Goal: Information Seeking & Learning: Understand process/instructions

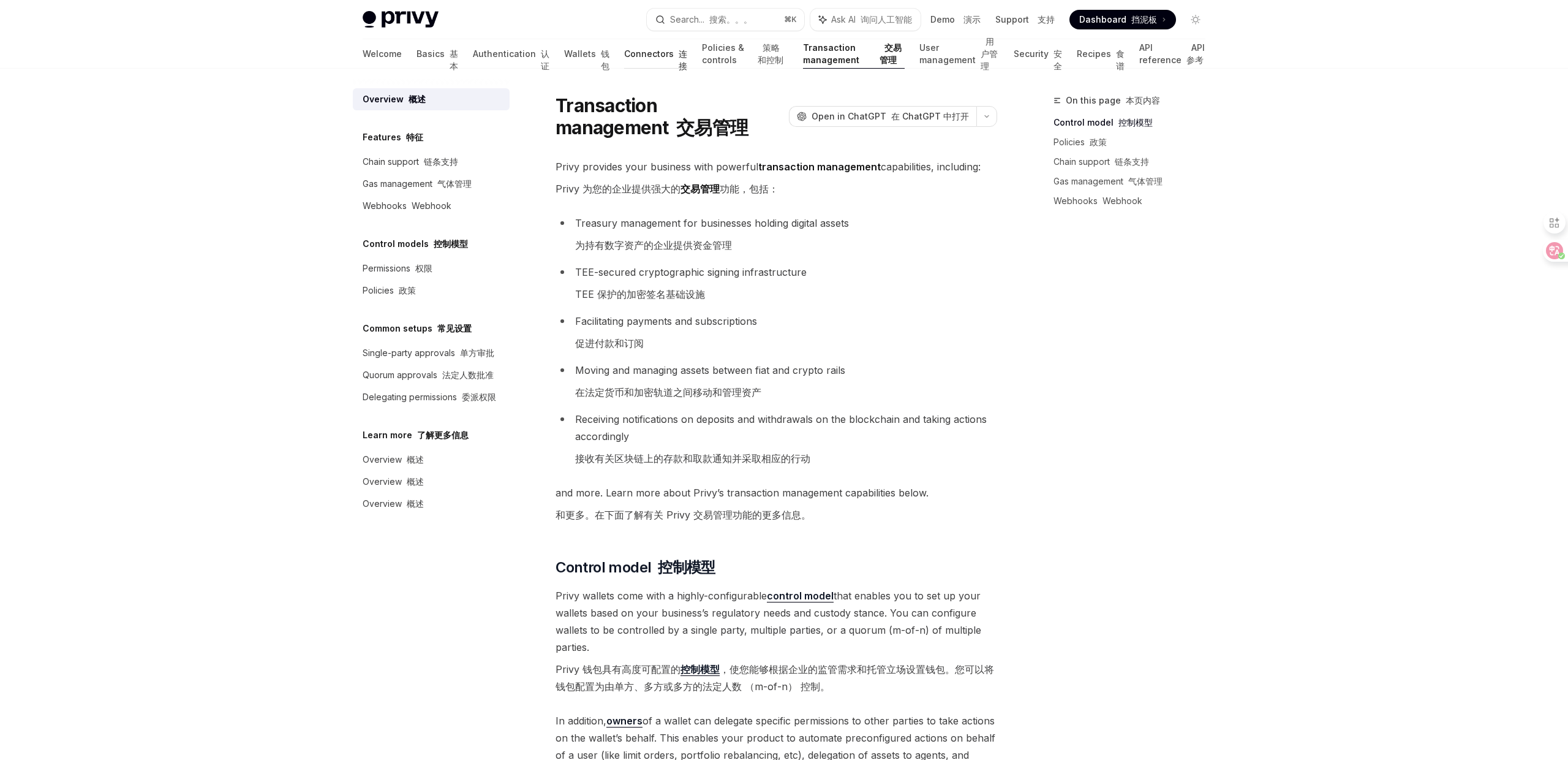
click at [624, 54] on link "Connectors 连接" at bounding box center [655, 54] width 63 height 30
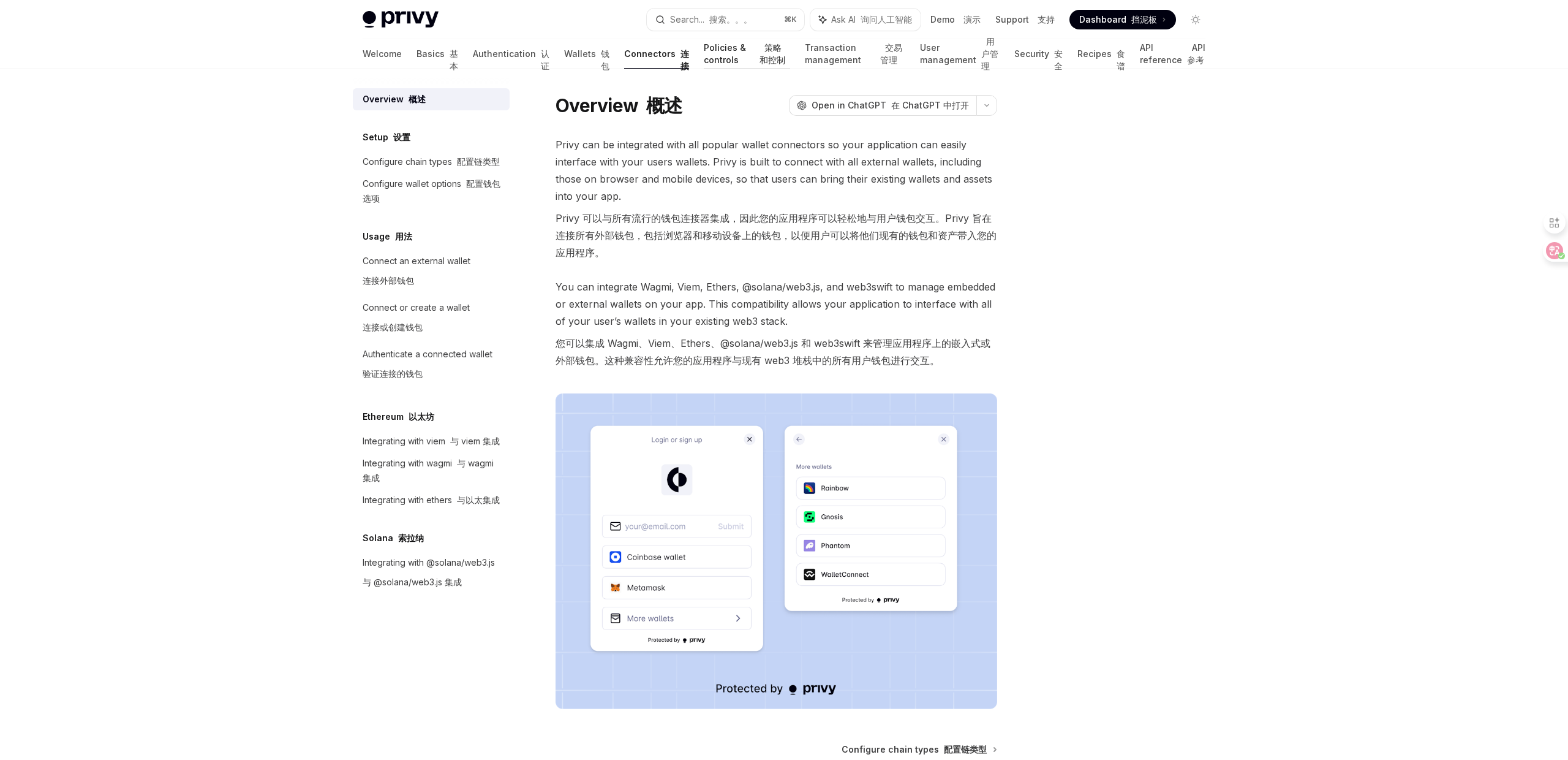
click at [704, 60] on link "Policies & controls 策略和控制" at bounding box center [746, 54] width 86 height 30
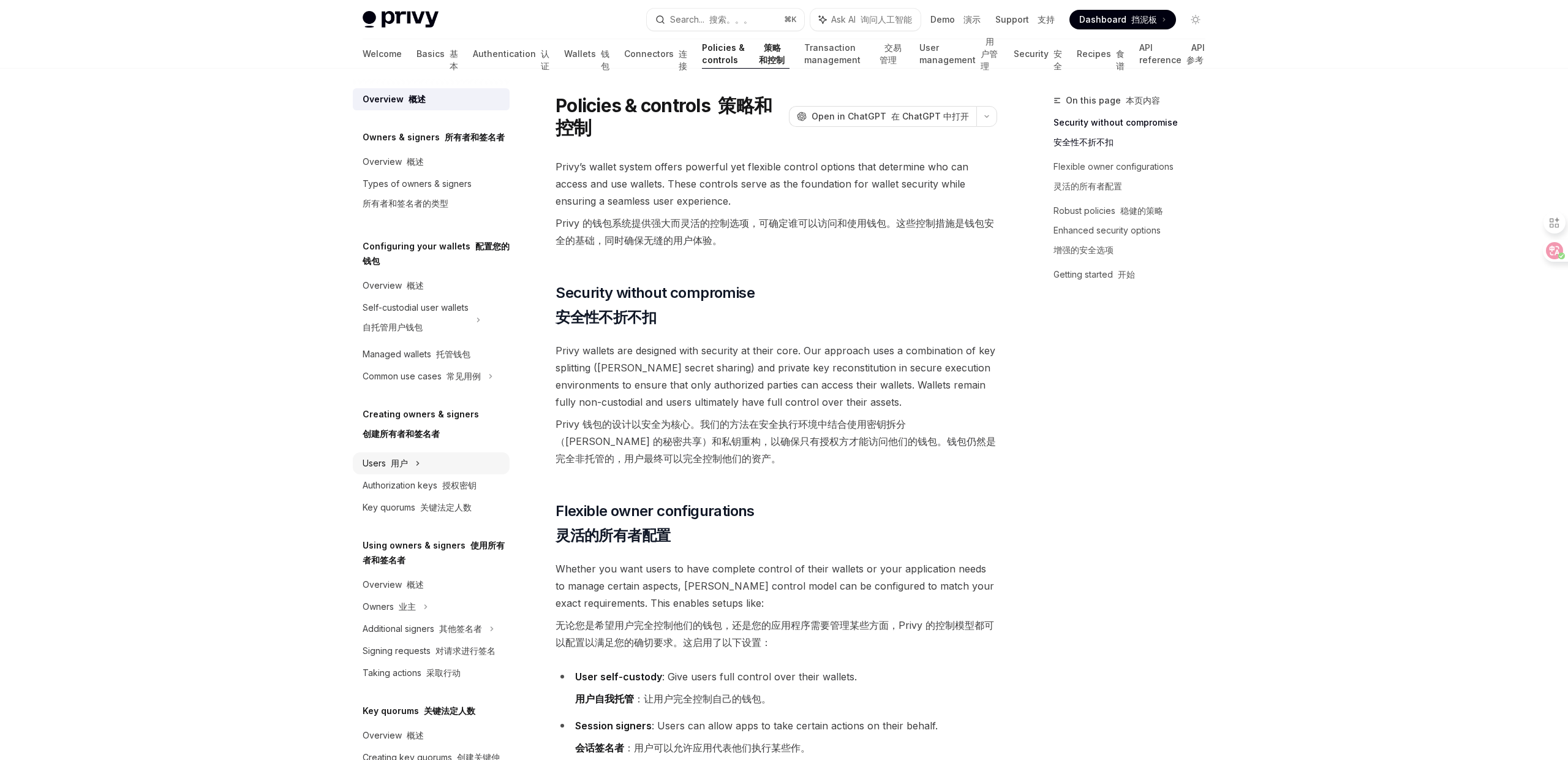
click at [383, 463] on div "Users 用户" at bounding box center [386, 462] width 46 height 14
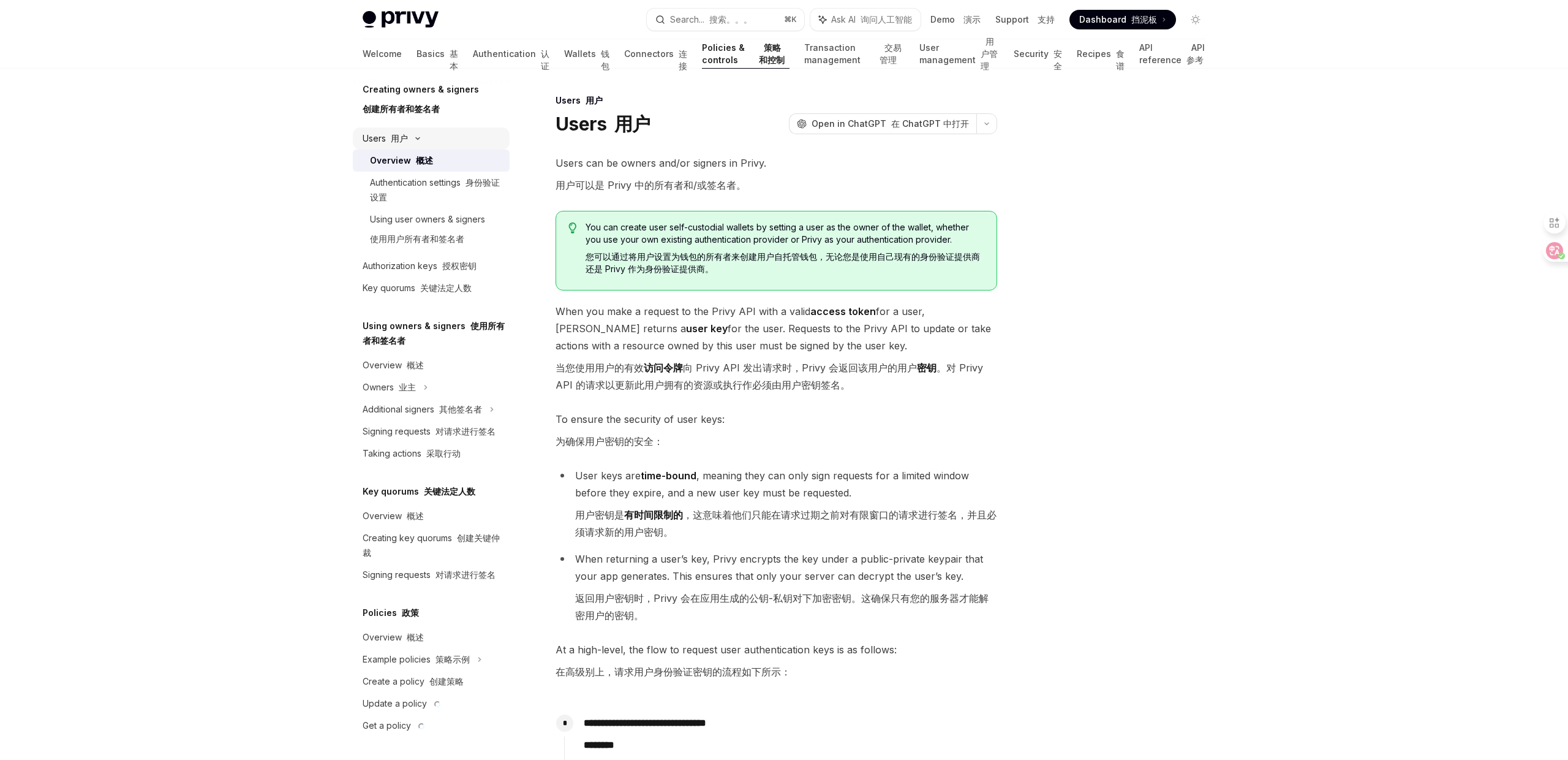
scroll to position [326, 0]
click at [804, 53] on link "Transaction management 交易管理" at bounding box center [855, 54] width 101 height 30
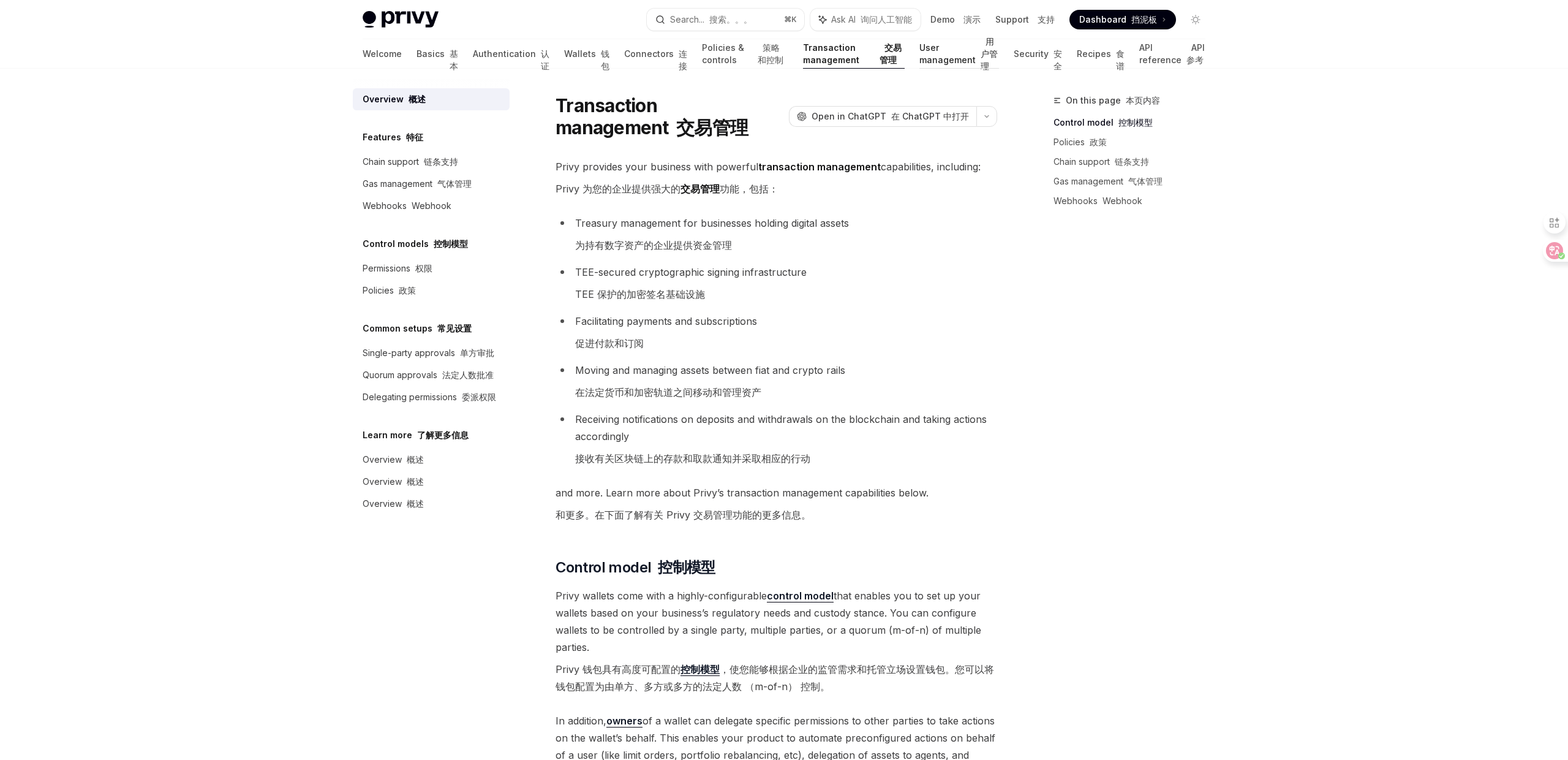
click at [919, 61] on link "User management 用户管理" at bounding box center [959, 54] width 80 height 30
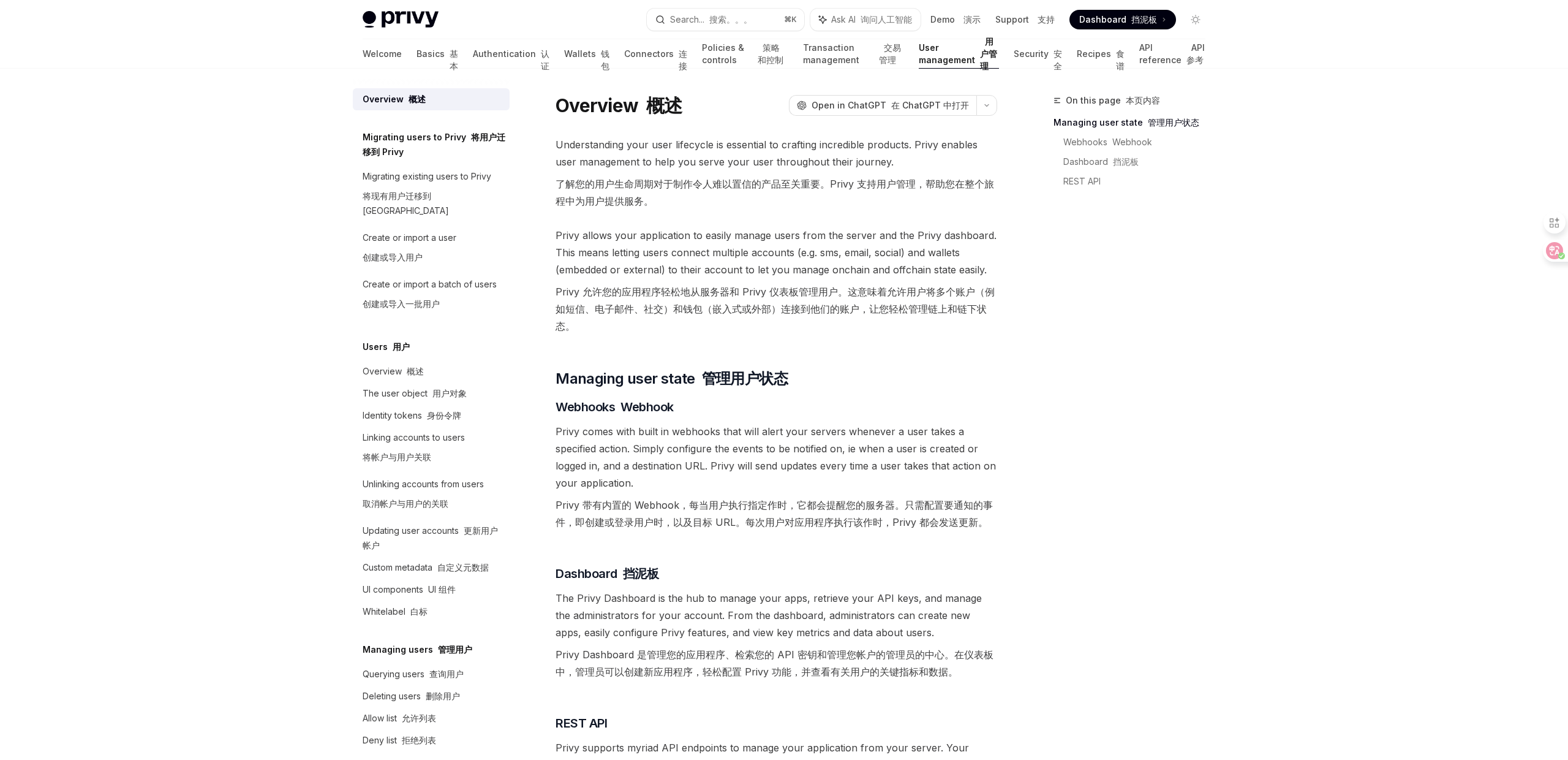
click at [1124, 63] on div "Welcome Basics 基本 Authentication 认证 Wallets 钱包 Connectors 连接 Policies & control…" at bounding box center [784, 54] width 842 height 30
click at [1139, 61] on link "API reference API 参考" at bounding box center [1172, 54] width 66 height 30
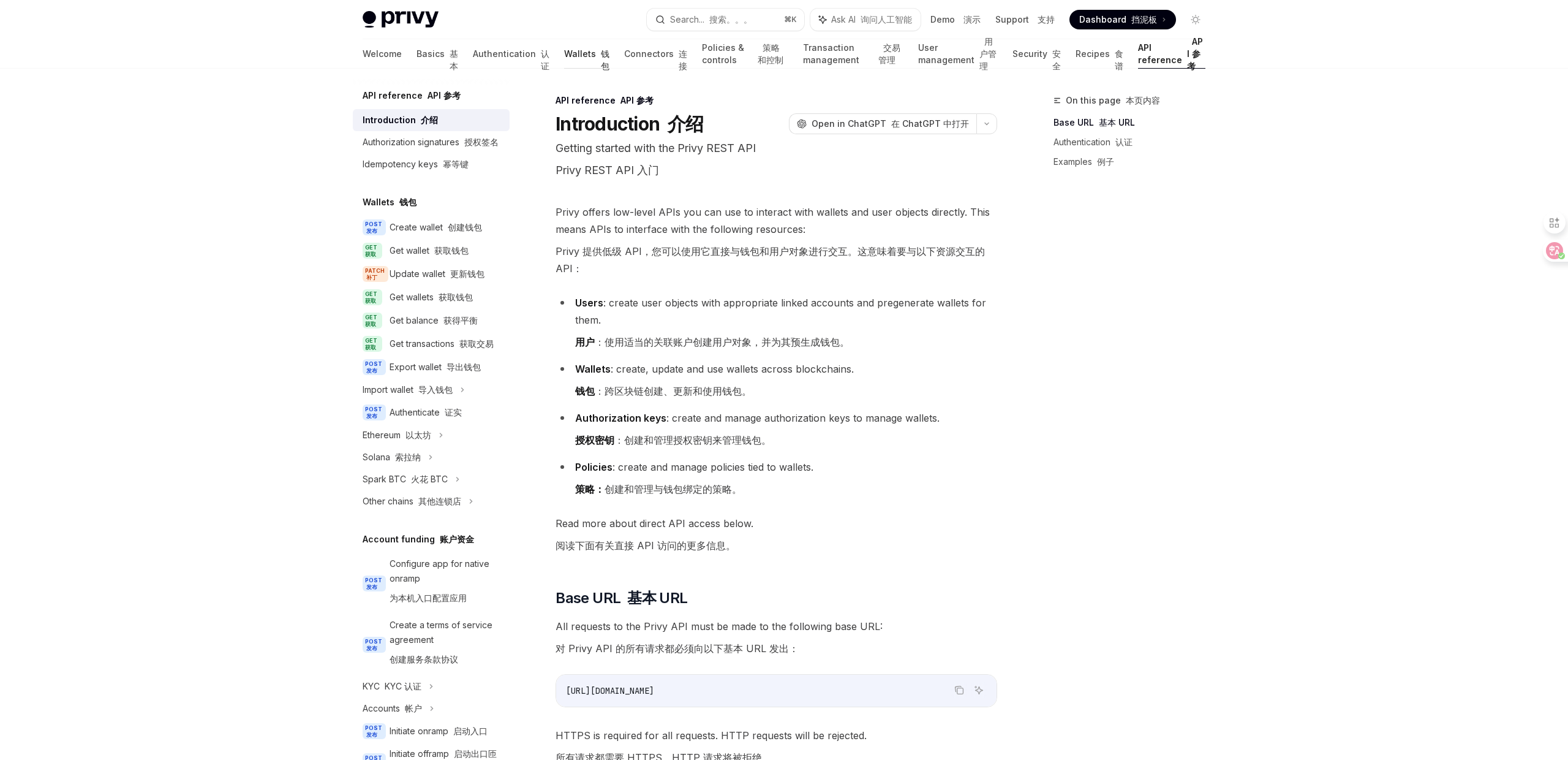
click at [564, 44] on link "Wallets 钱包" at bounding box center [587, 54] width 46 height 30
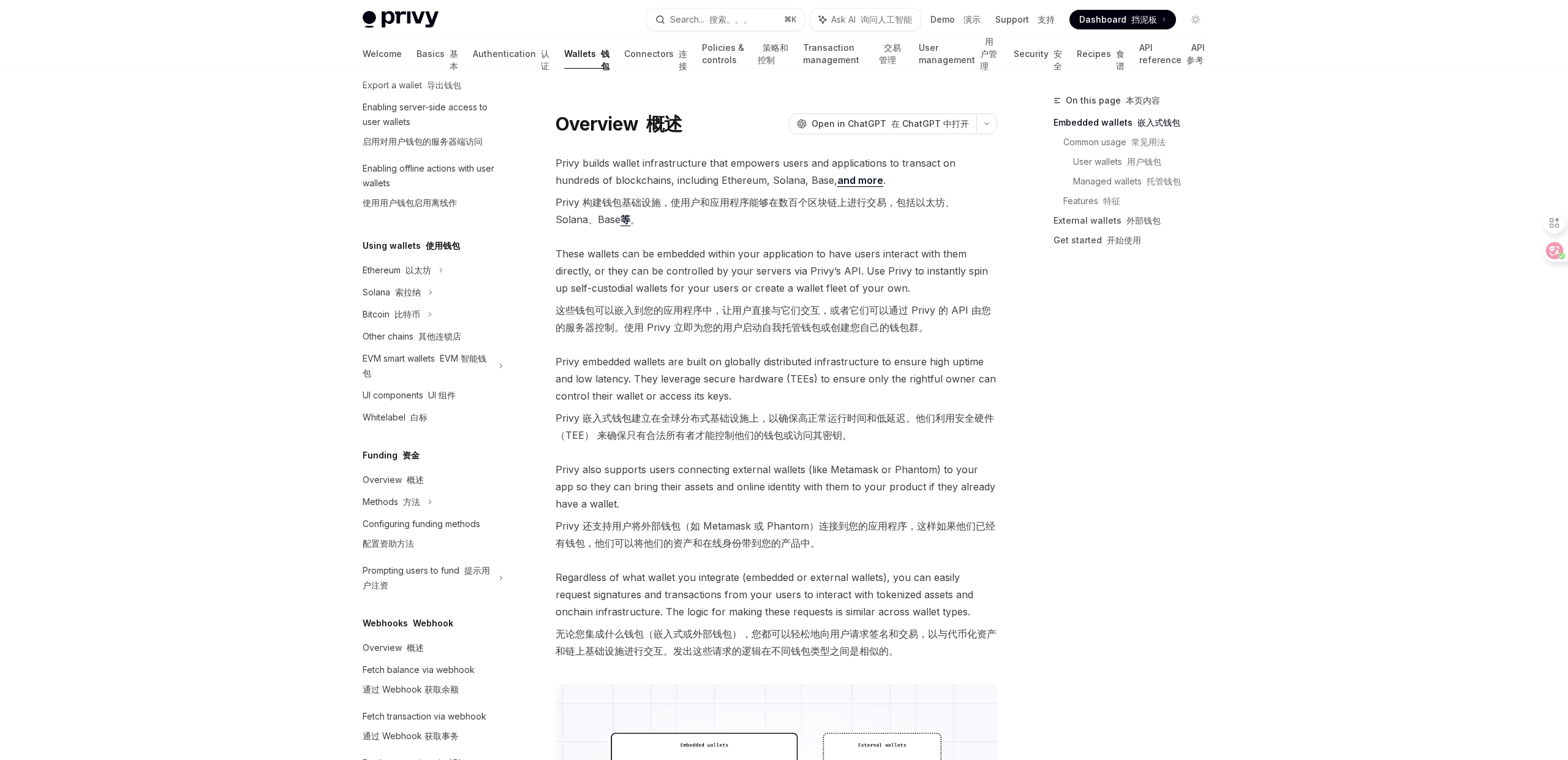
scroll to position [195, 0]
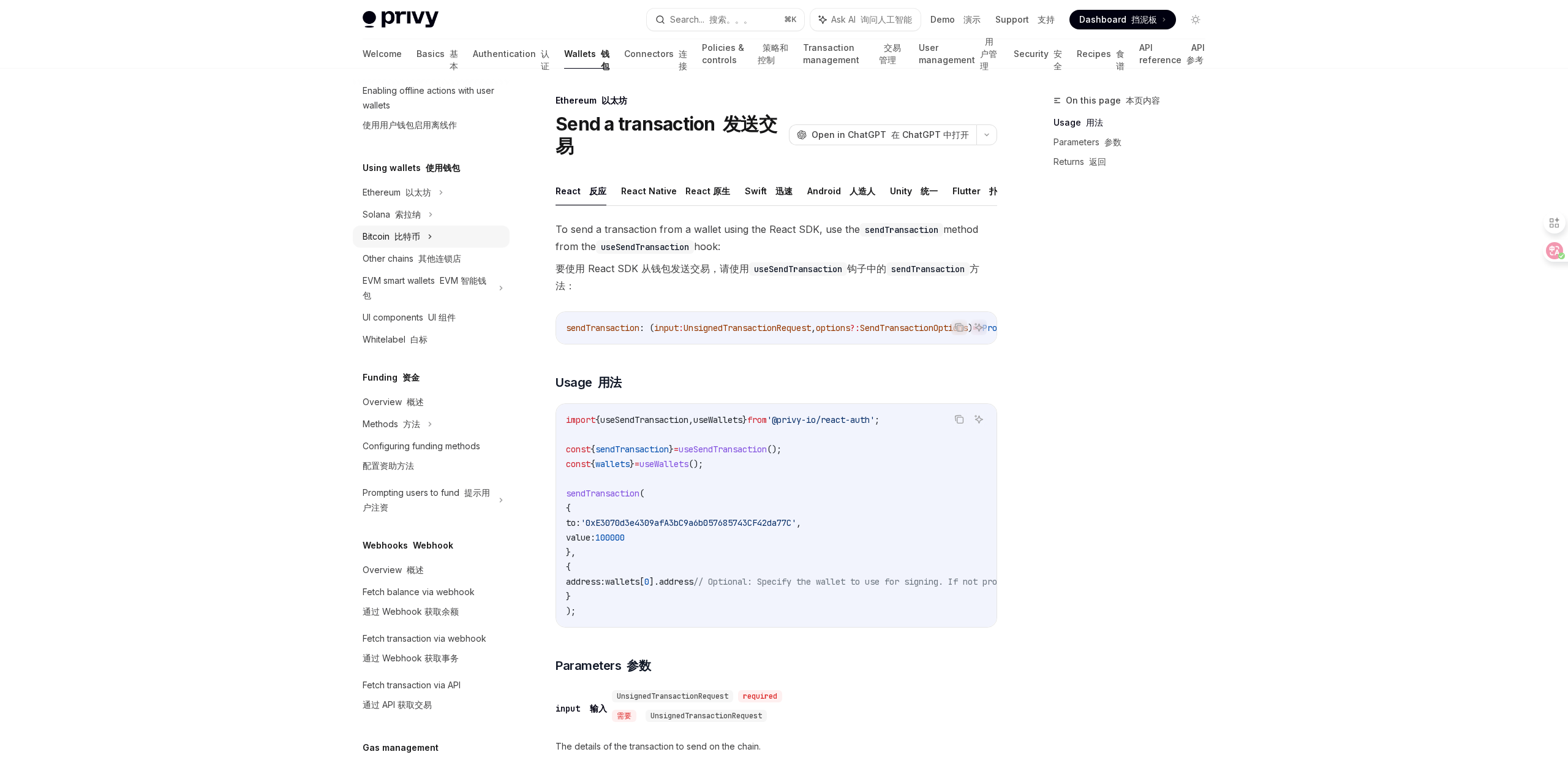
scroll to position [477, 0]
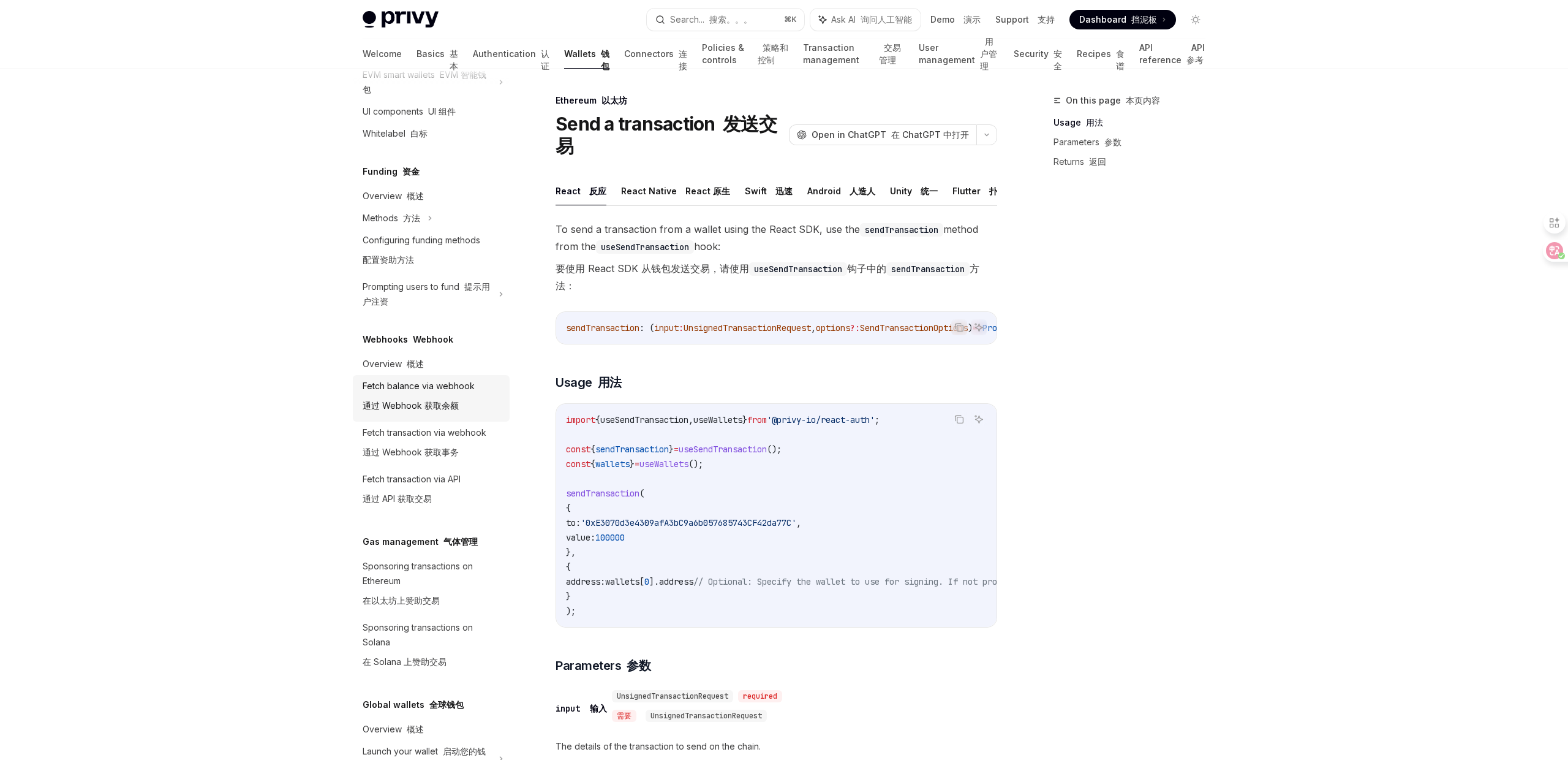
click at [455, 383] on div "Fetch balance via webhook 通过 Webhook 获取余额" at bounding box center [419, 398] width 112 height 39
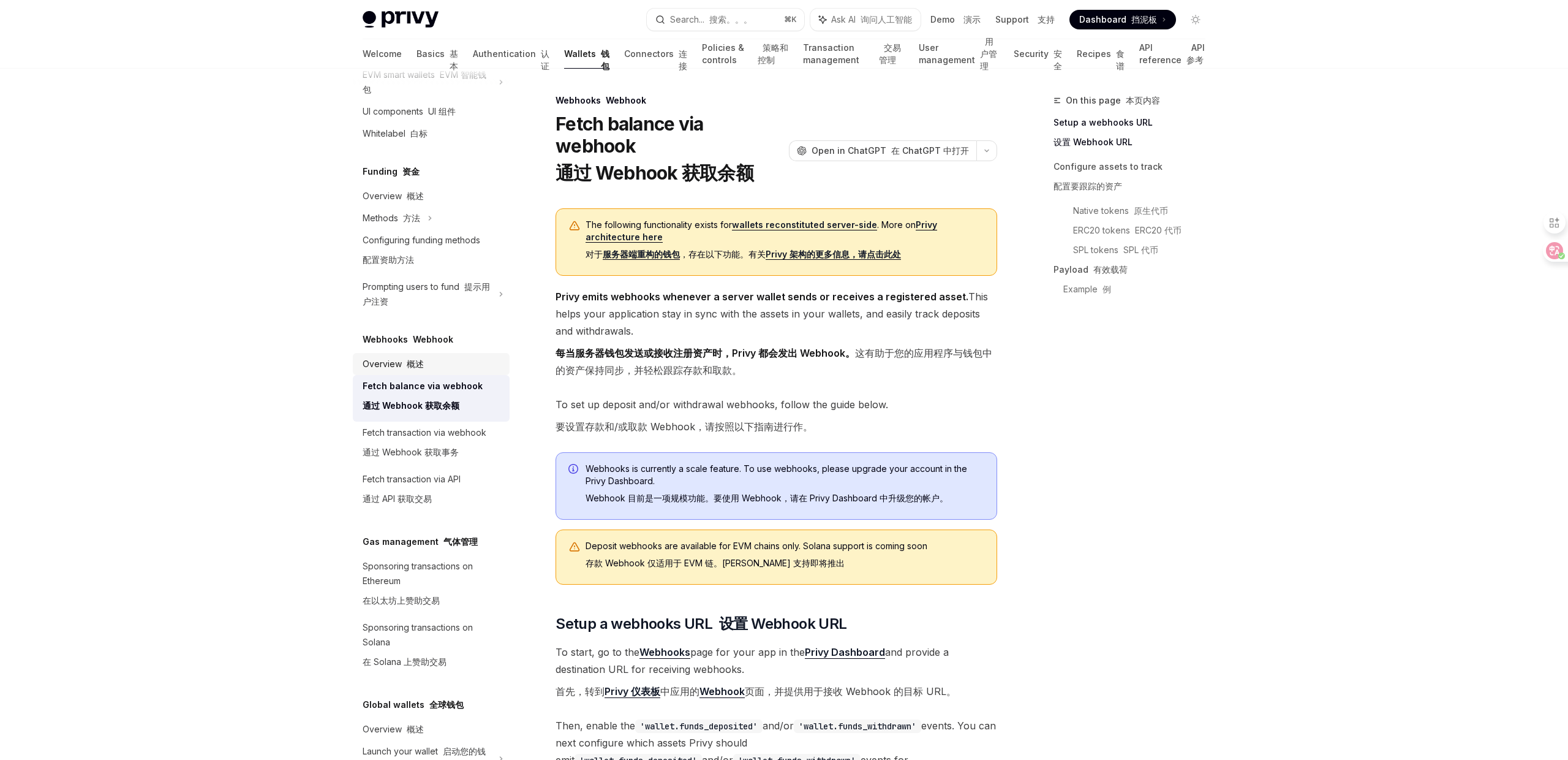
click at [426, 353] on link "Overview 概述" at bounding box center [430, 364] width 157 height 22
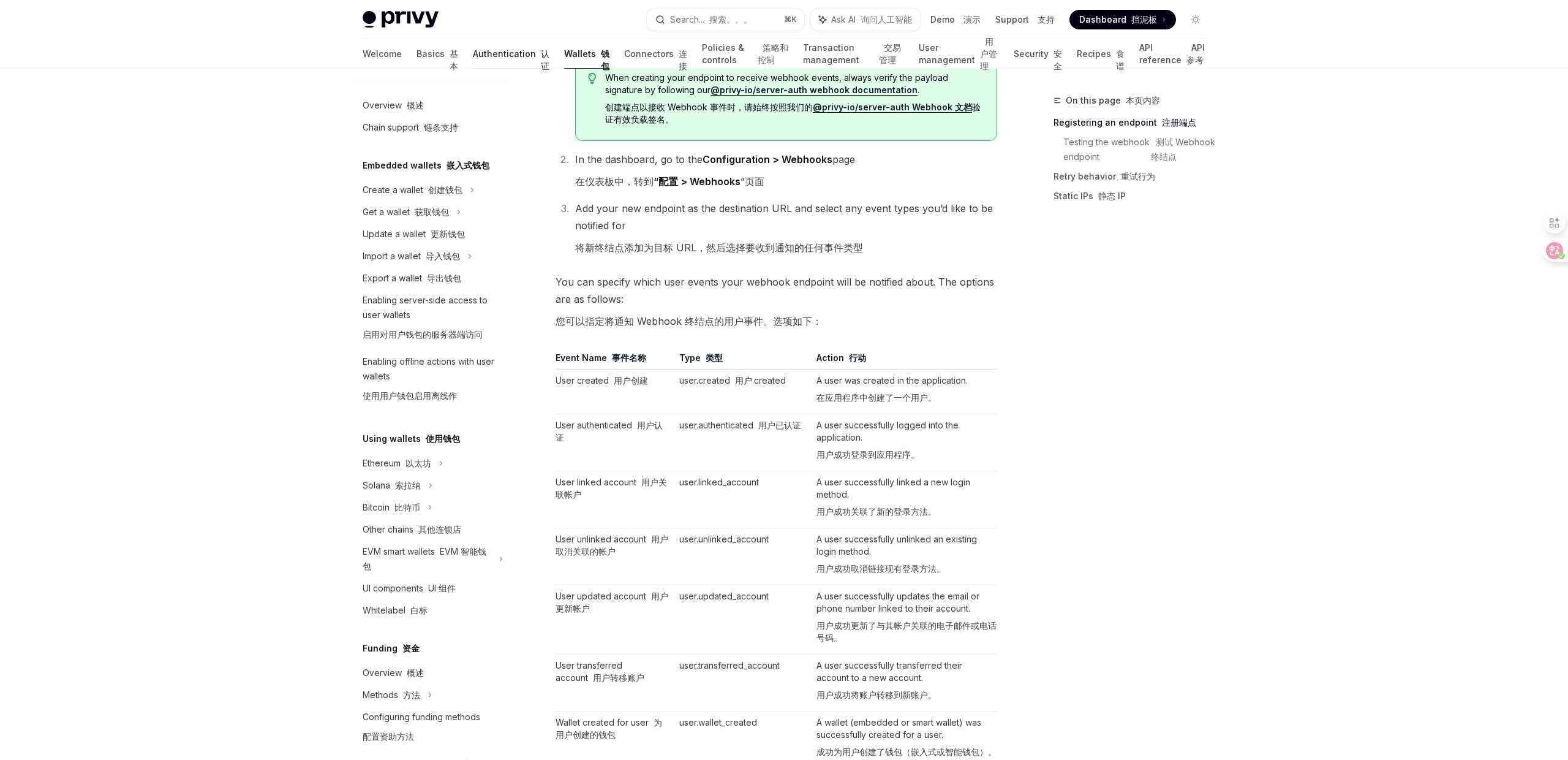
click at [473, 60] on link "Authentication 认证" at bounding box center [510, 54] width 77 height 30
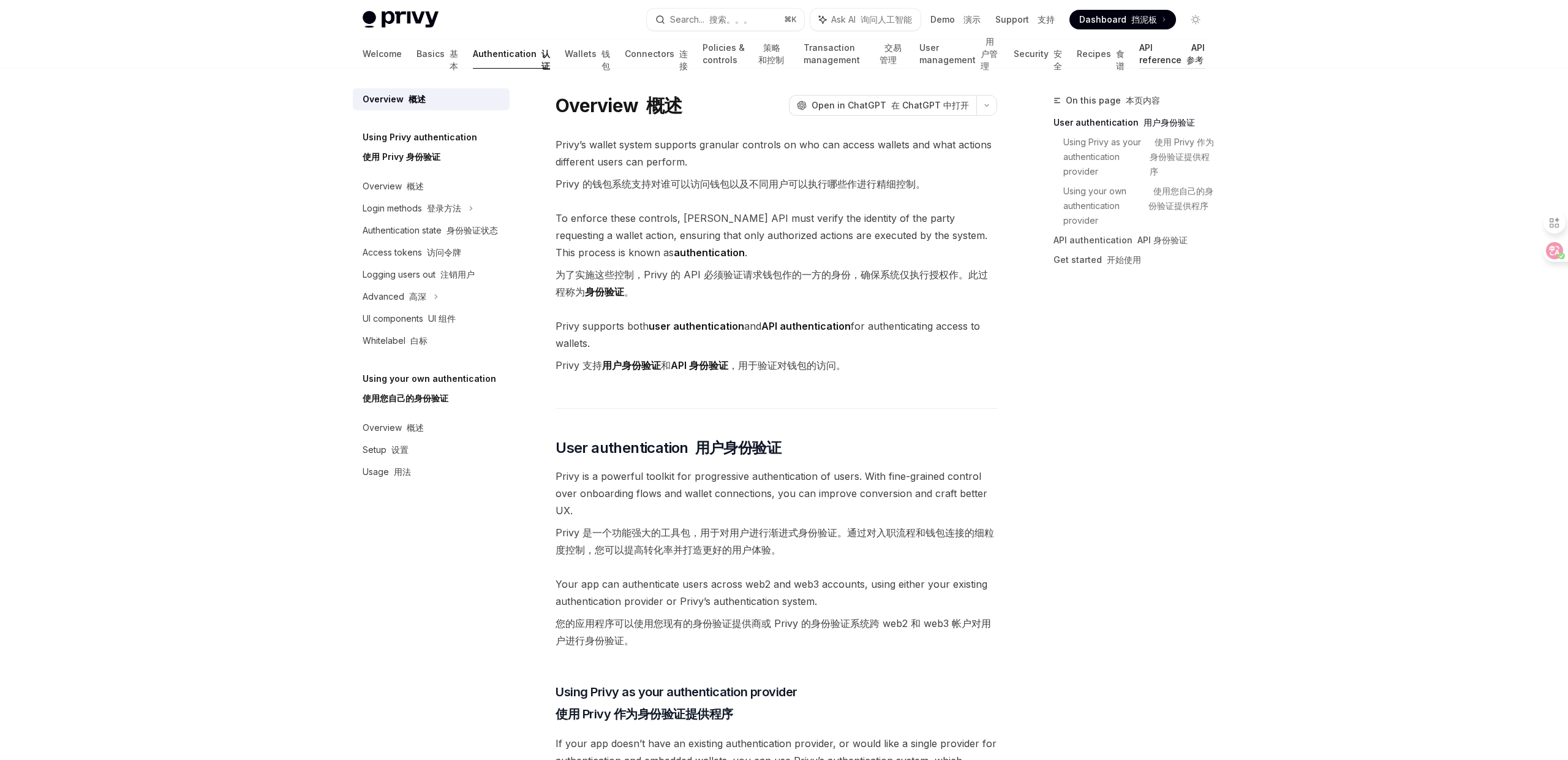
click at [1153, 60] on link "API reference API 参考" at bounding box center [1172, 54] width 66 height 30
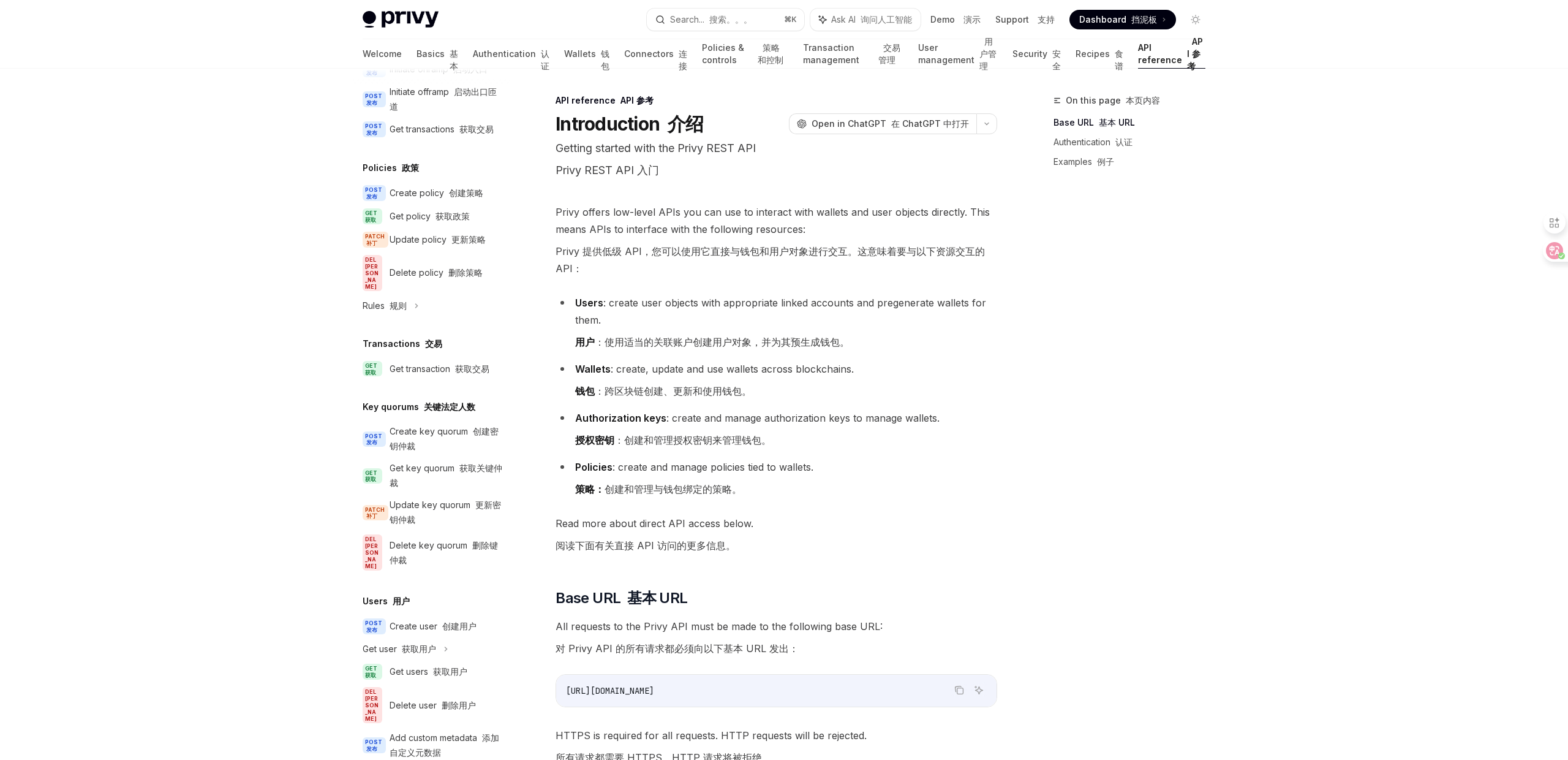
scroll to position [679, 0]
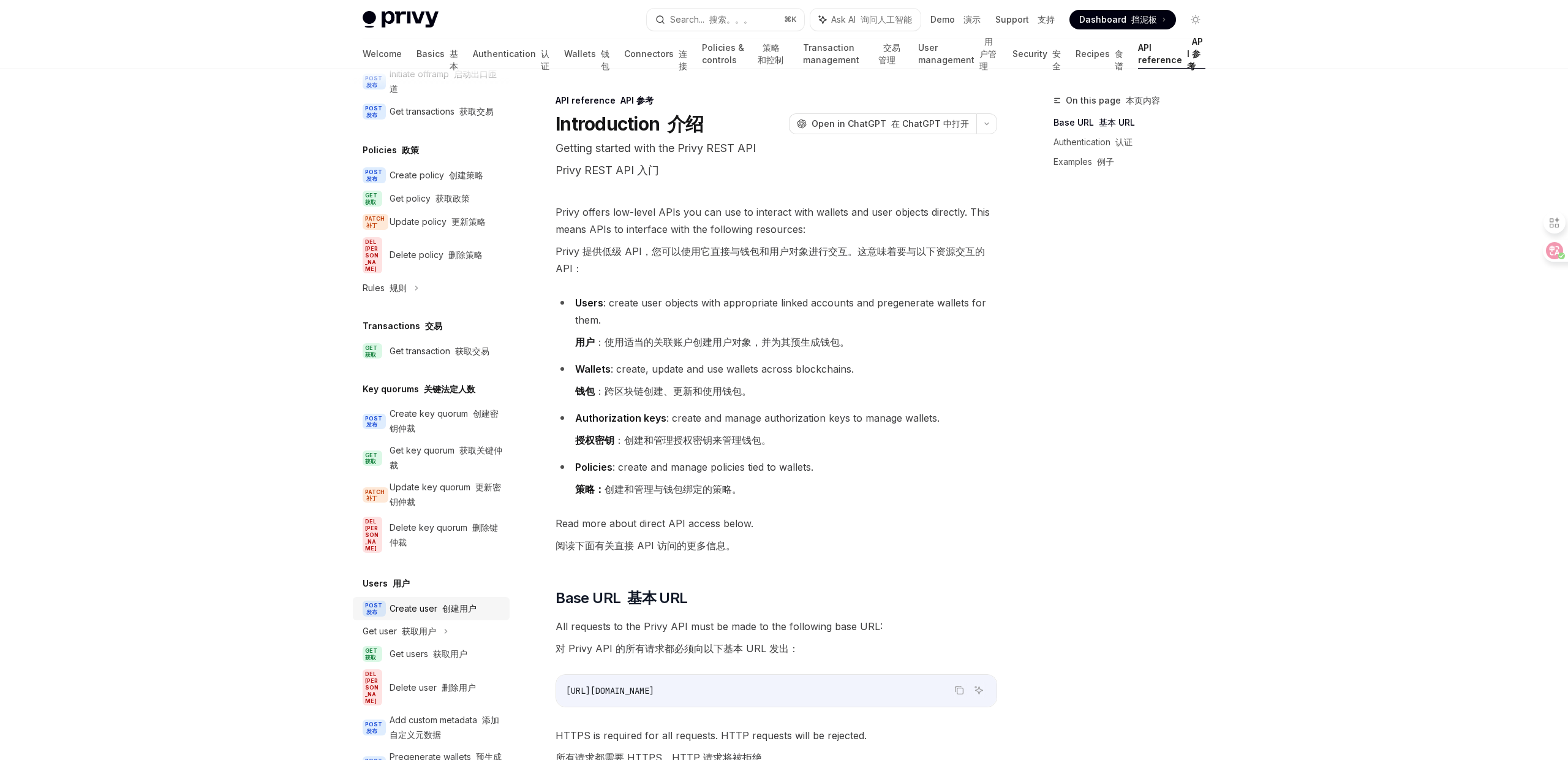
click at [458, 603] on font "创建用户" at bounding box center [459, 607] width 34 height 10
type textarea "*"
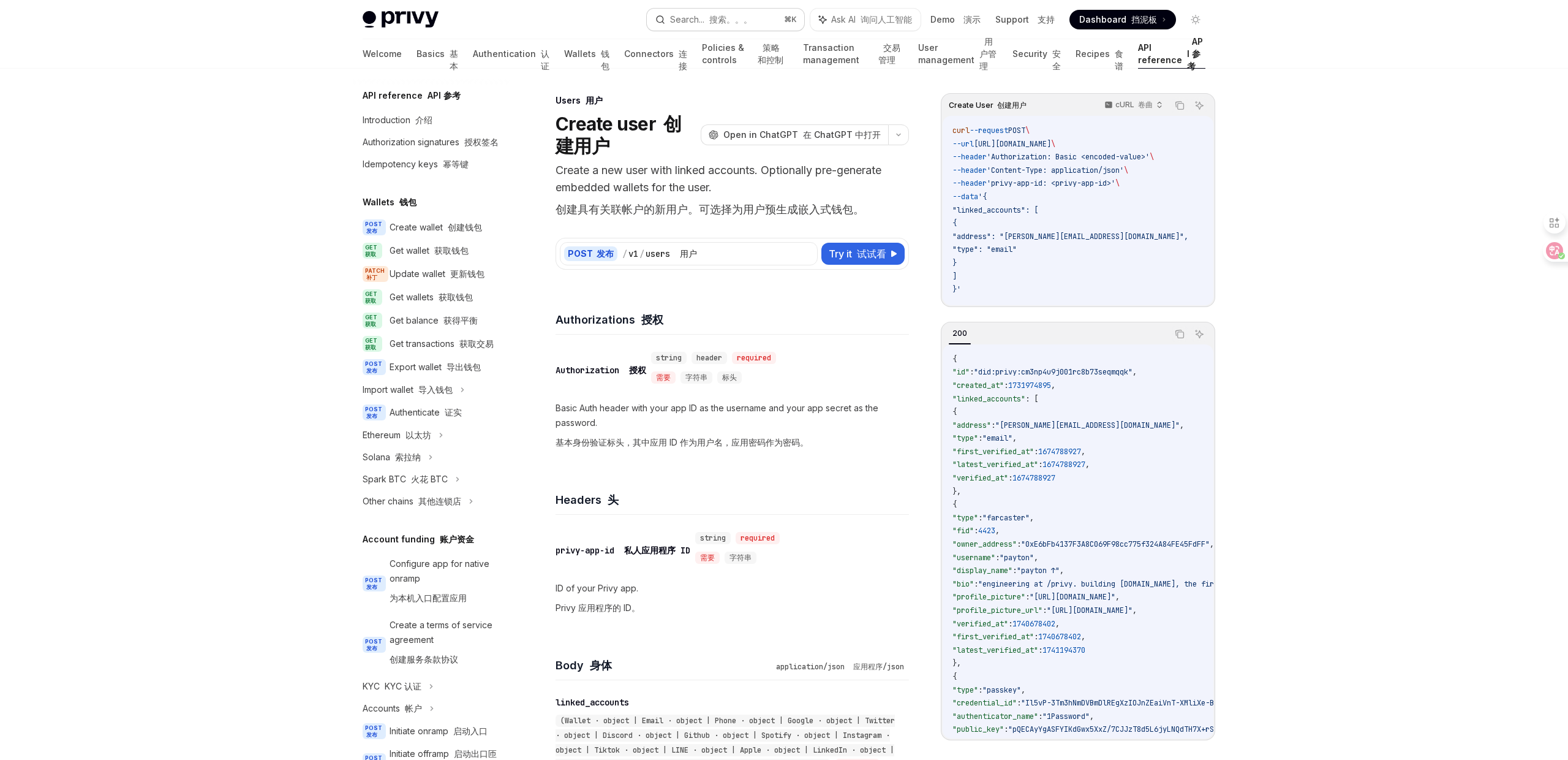
click at [717, 14] on font "搜索。。。" at bounding box center [731, 19] width 43 height 10
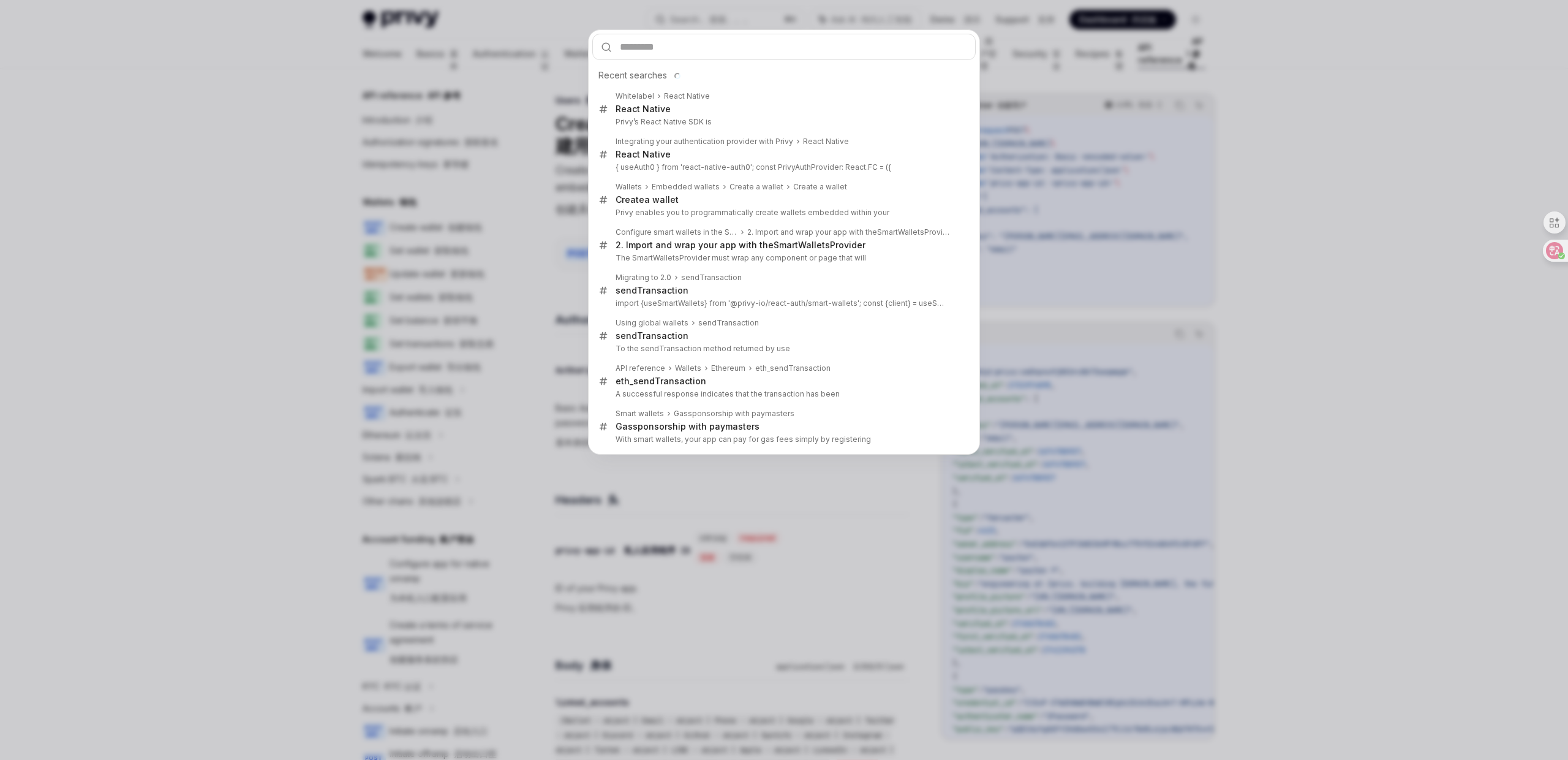
type input "*******"
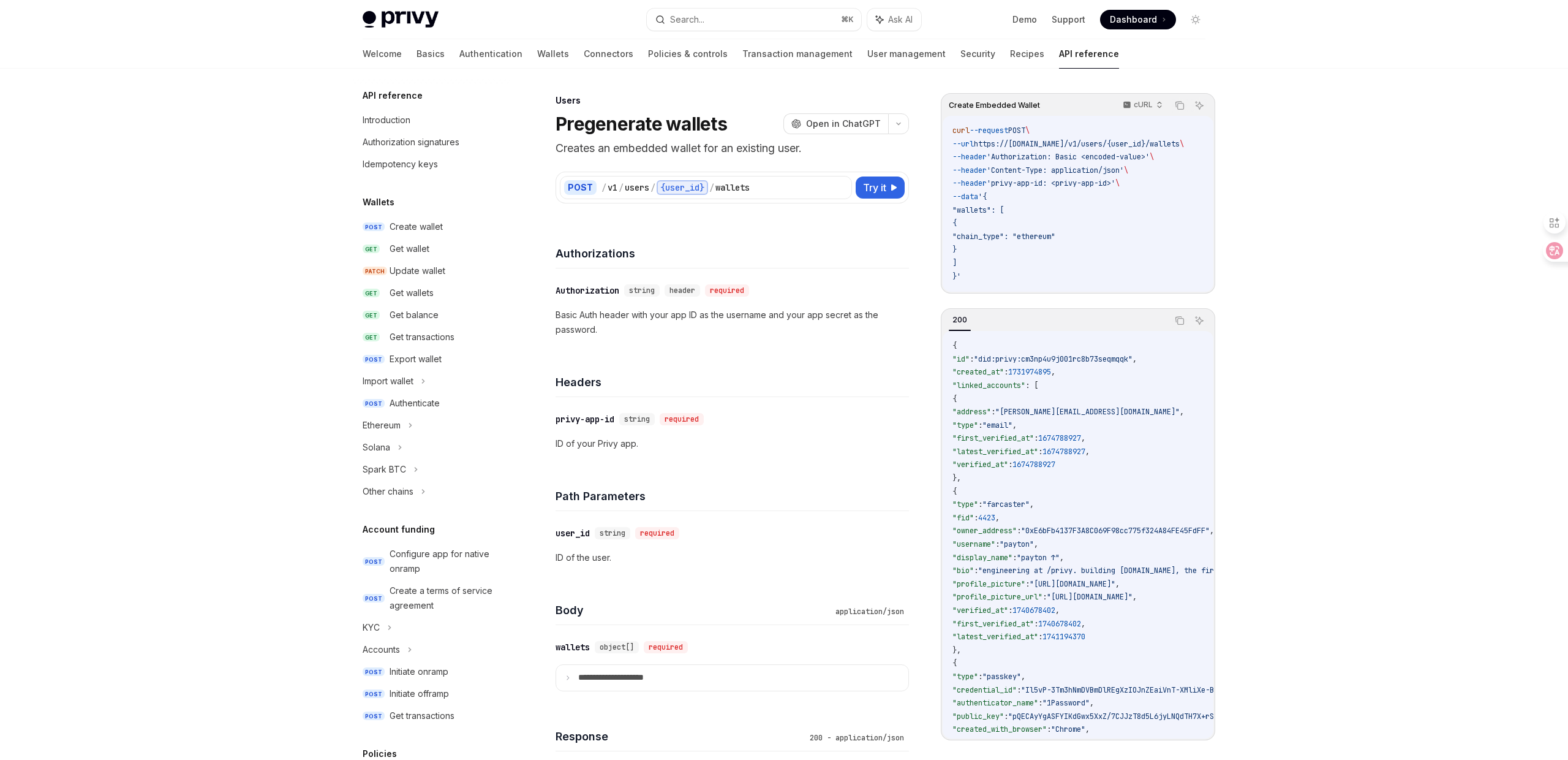
scroll to position [506, 0]
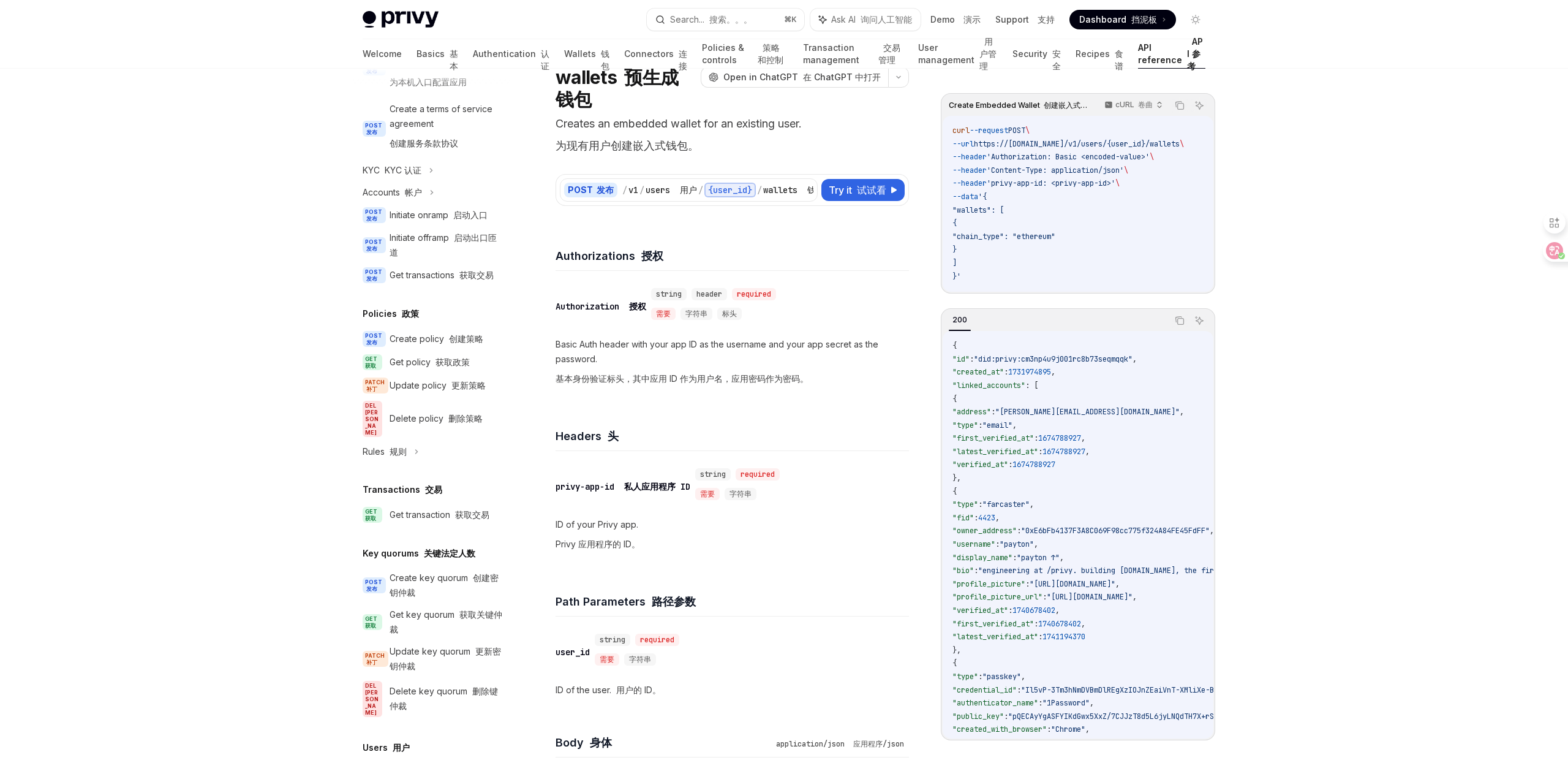
click at [753, 318] on div "string header required 需要 字符串 标头" at bounding box center [716, 306] width 130 height 39
drag, startPoint x: 753, startPoint y: 318, endPoint x: 765, endPoint y: 324, distance: 13.4
click at [760, 322] on div "string header required 需要 字符串 标头" at bounding box center [716, 306] width 130 height 39
drag, startPoint x: 775, startPoint y: 321, endPoint x: 772, endPoint y: 333, distance: 12.4
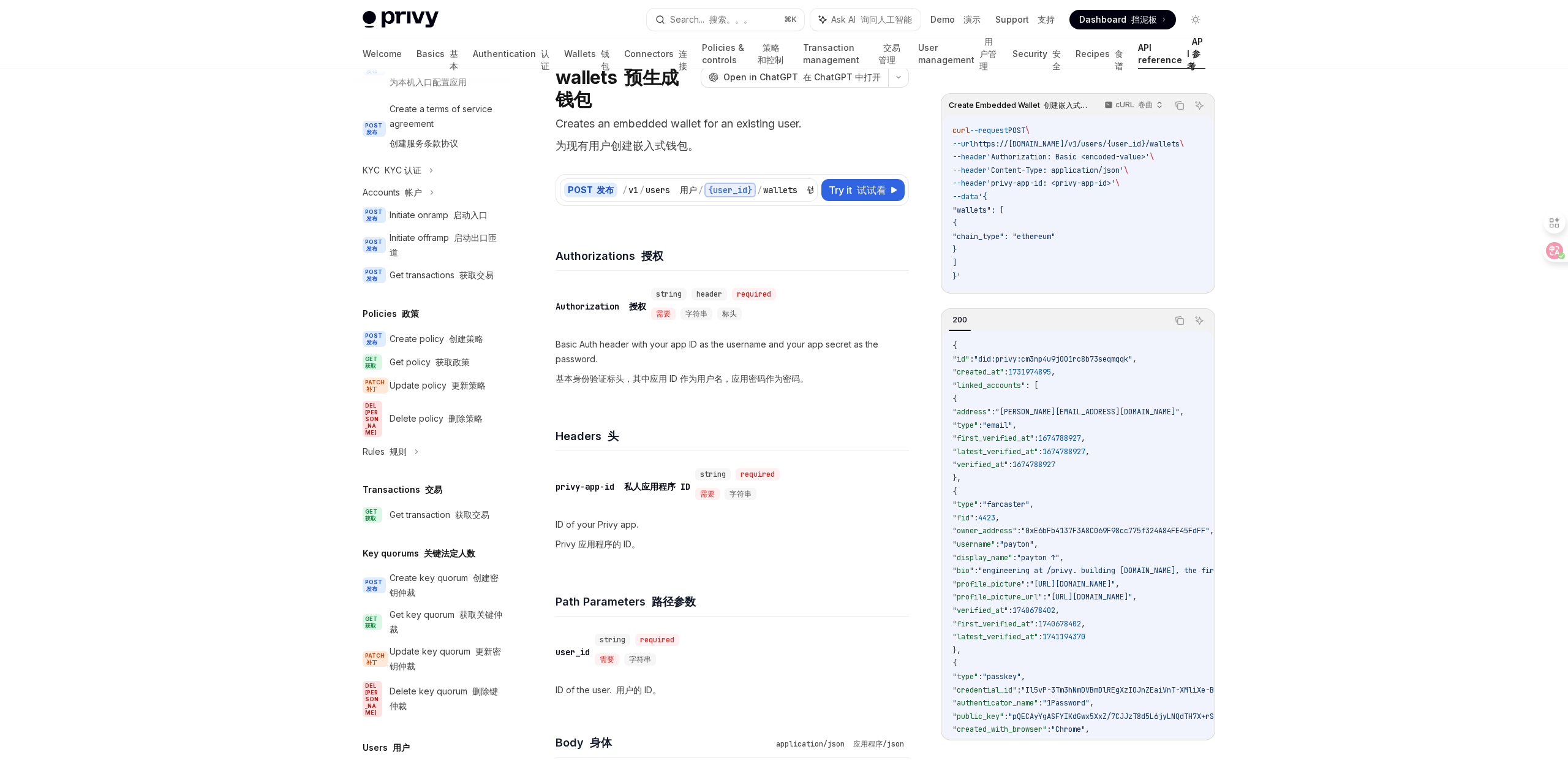
click at [771, 329] on div "​ Authorization 授权 string header required 需要 字符串 标头 Basic Auth header with your…" at bounding box center [732, 338] width 353 height 135
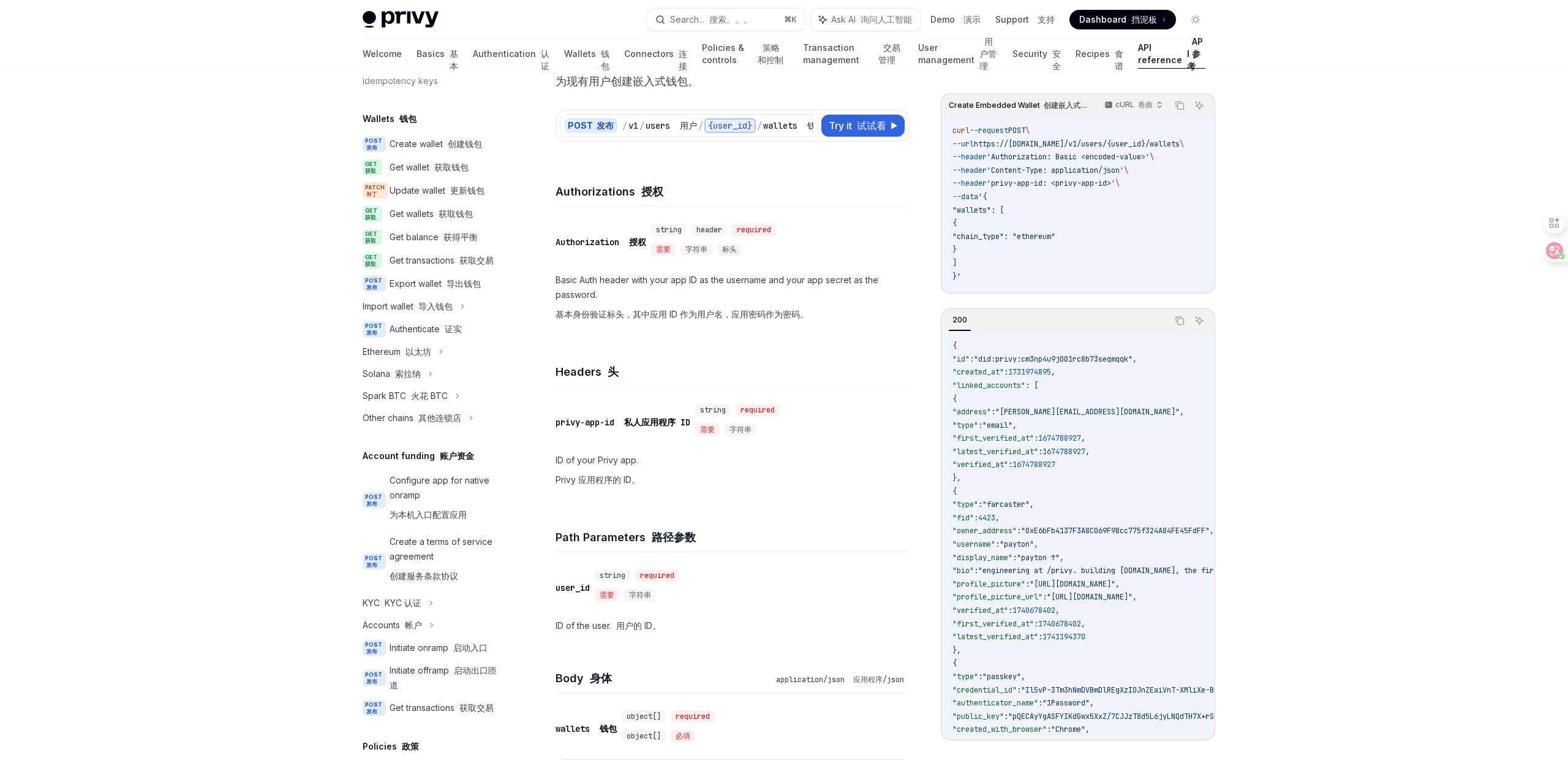
scroll to position [83, 0]
click at [488, 511] on div "Configure app for native onramp 为本机入口配置应用" at bounding box center [446, 500] width 112 height 54
type textarea "*"
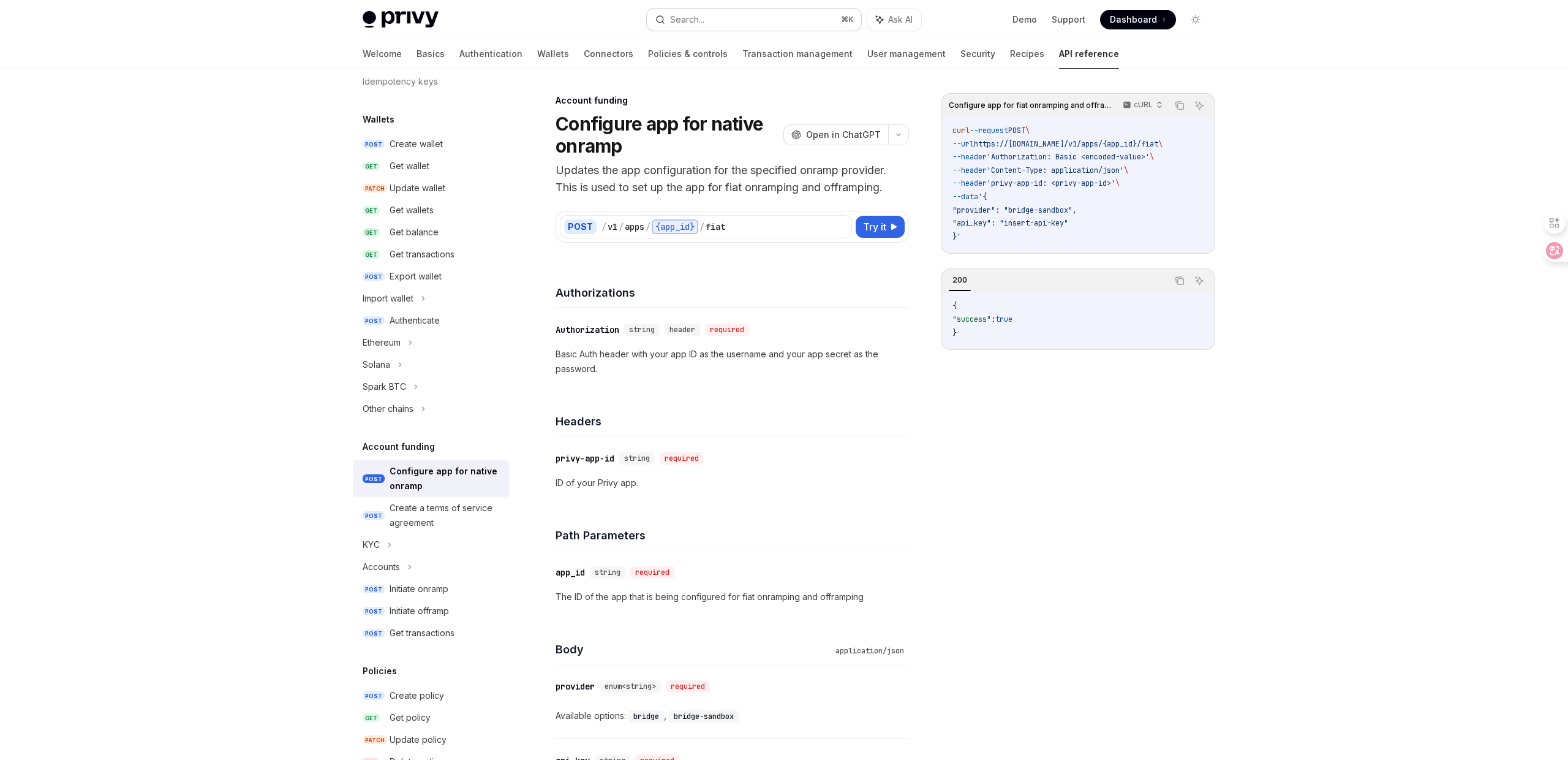
click at [748, 19] on button "Search... ⌘ K" at bounding box center [753, 19] width 215 height 22
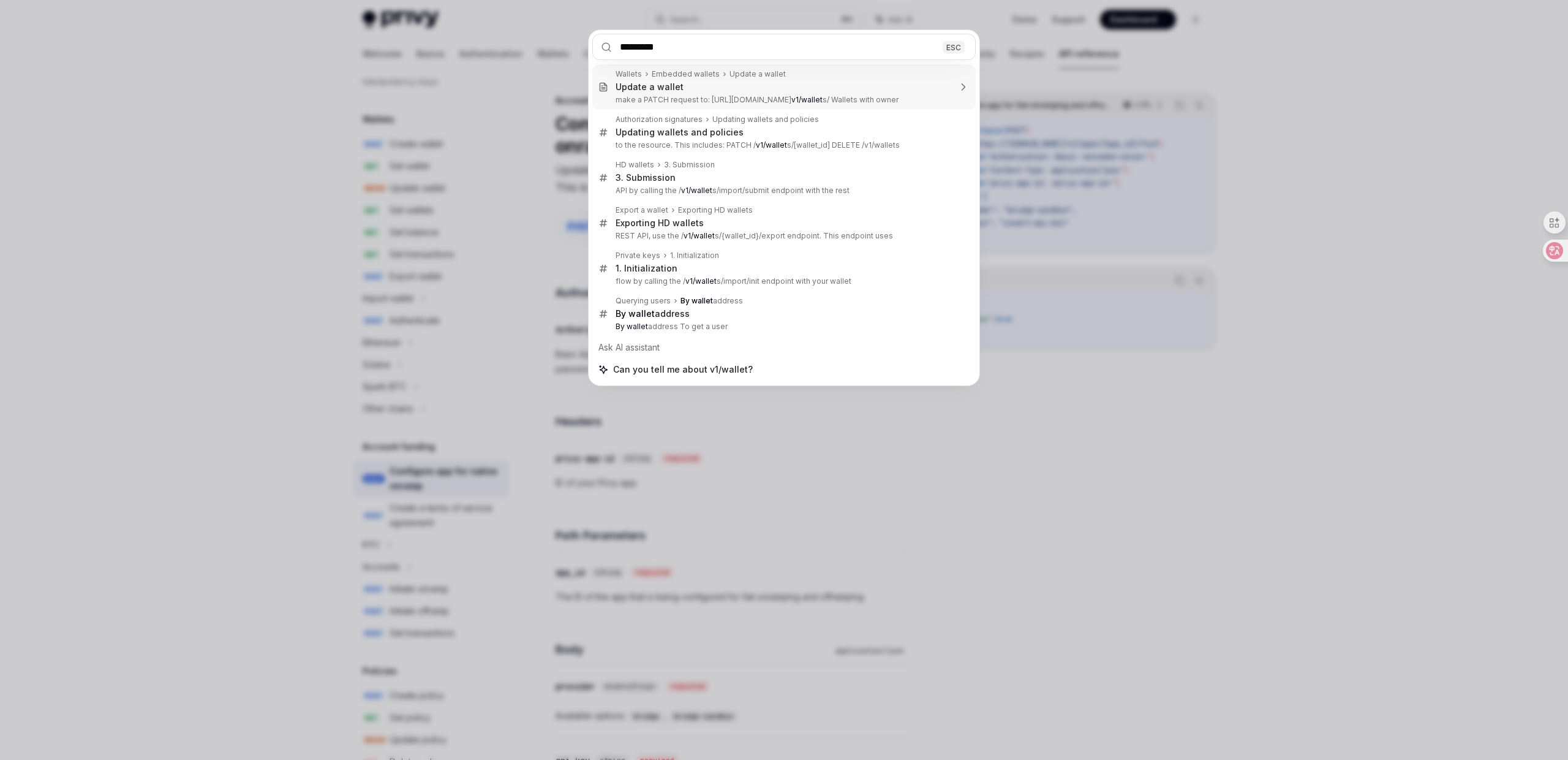
type input "**********"
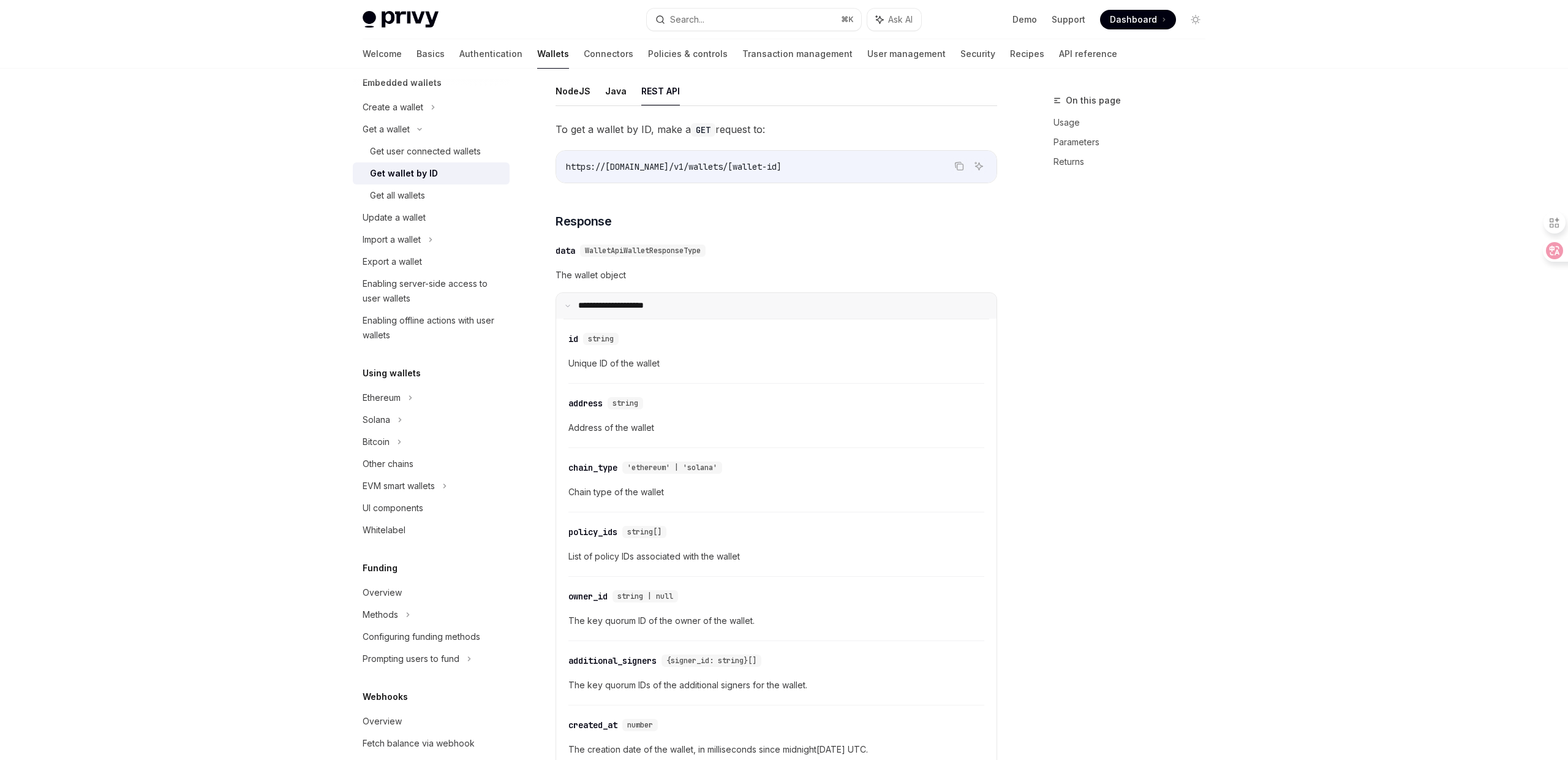
scroll to position [150, 0]
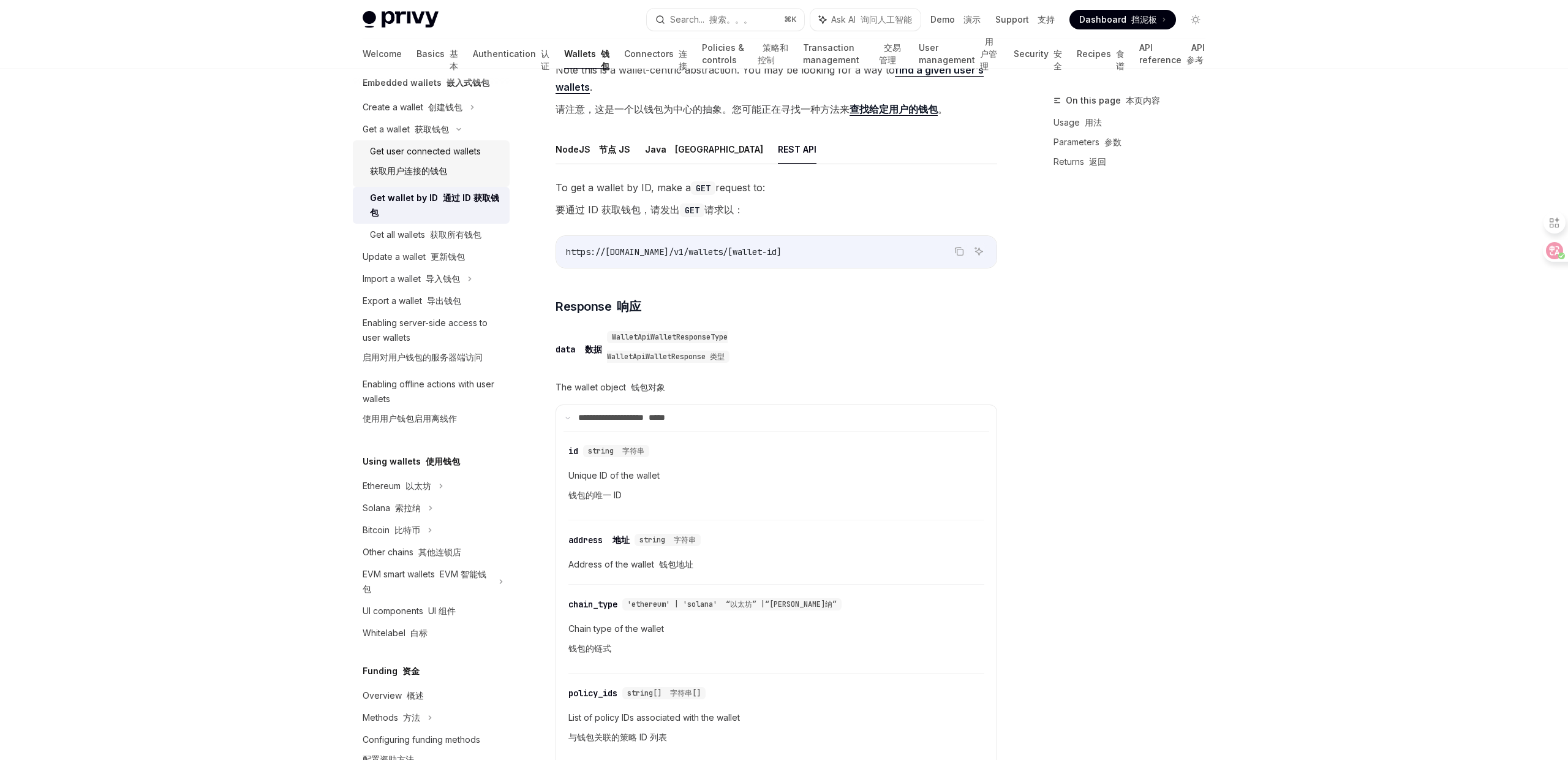
click at [419, 168] on font "获取用户连接的钱包" at bounding box center [408, 170] width 77 height 10
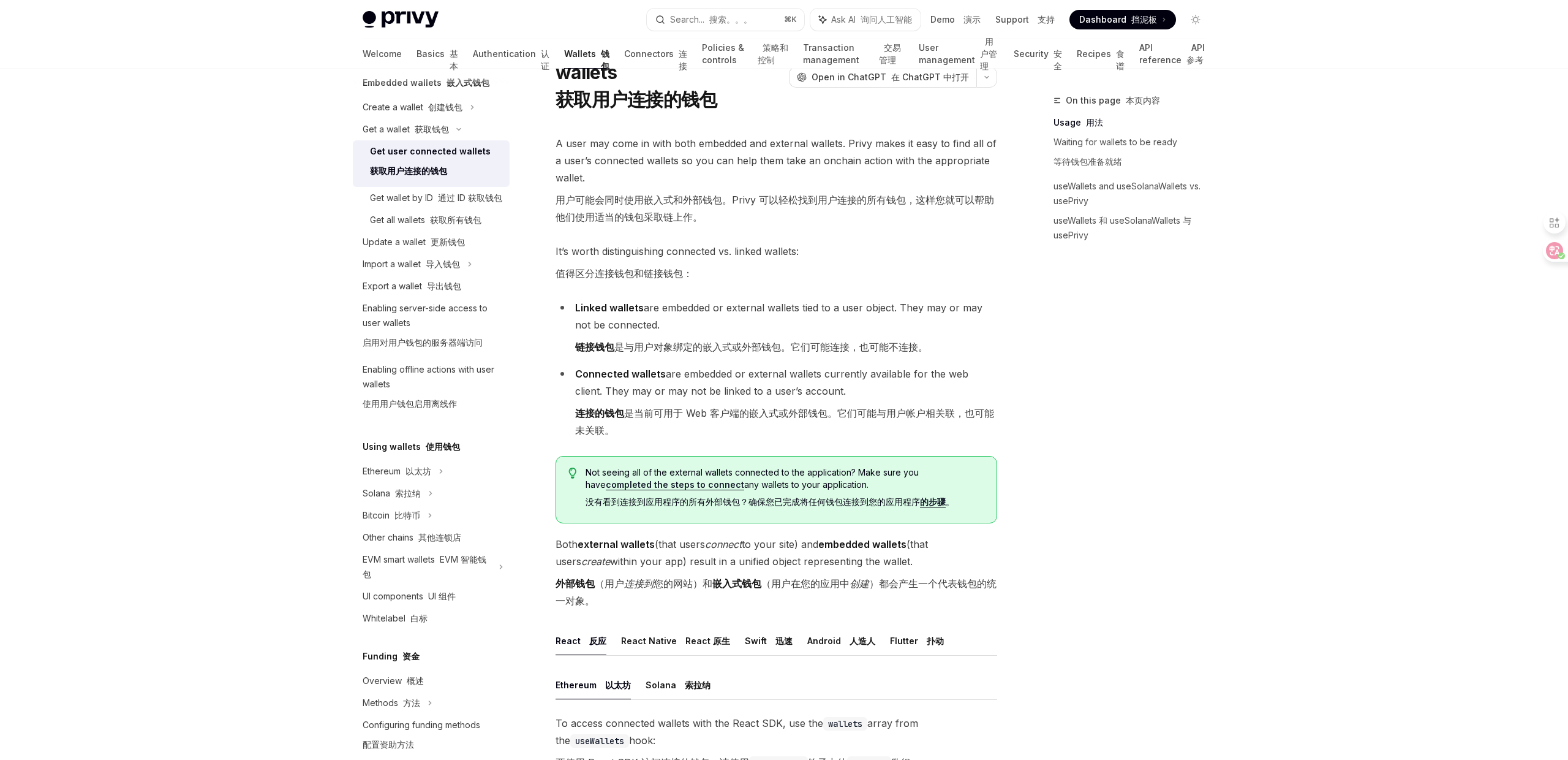
scroll to position [78, 0]
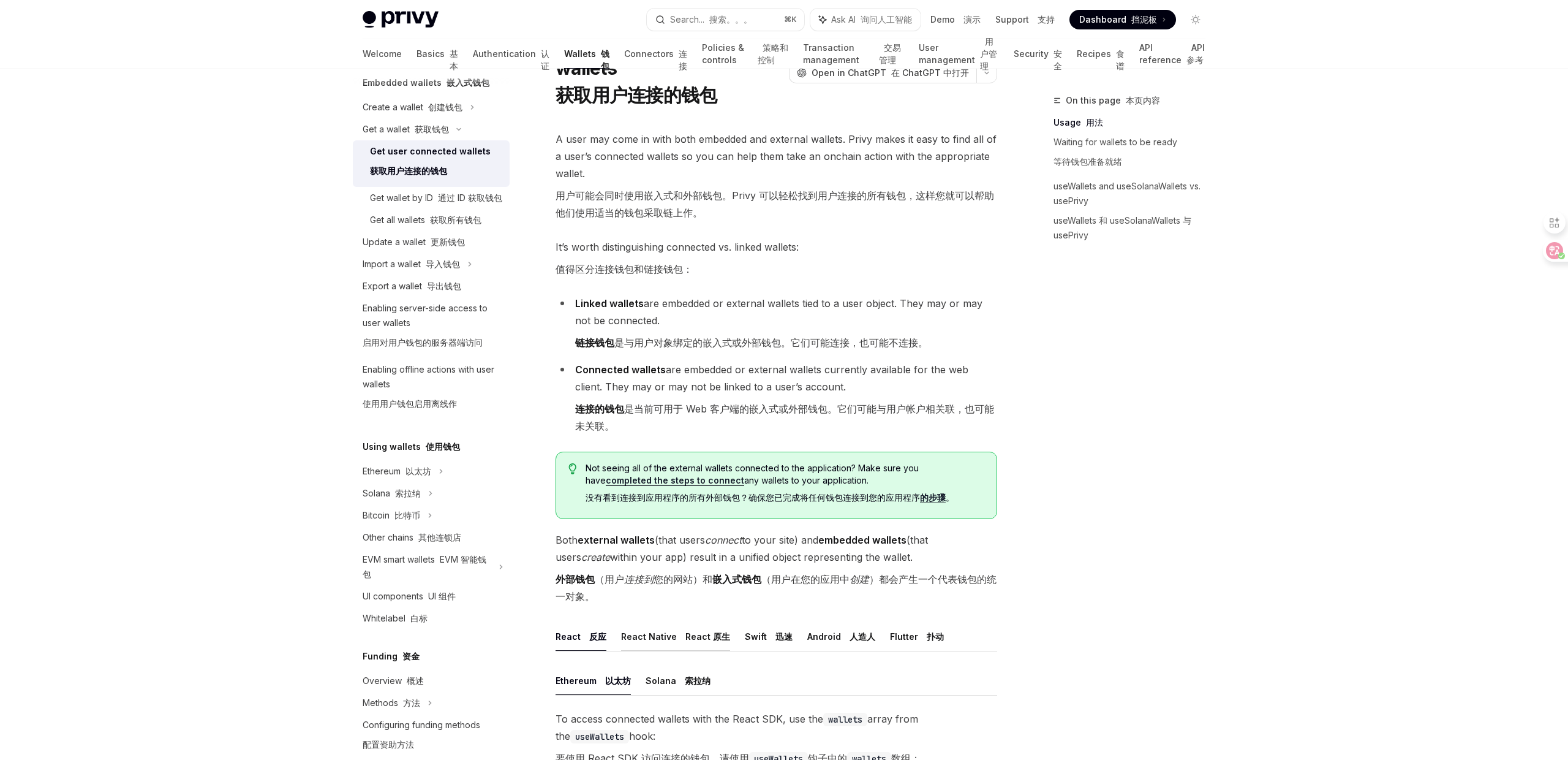
click at [645, 622] on button "React Native React 原生" at bounding box center [675, 636] width 109 height 29
type textarea "*"
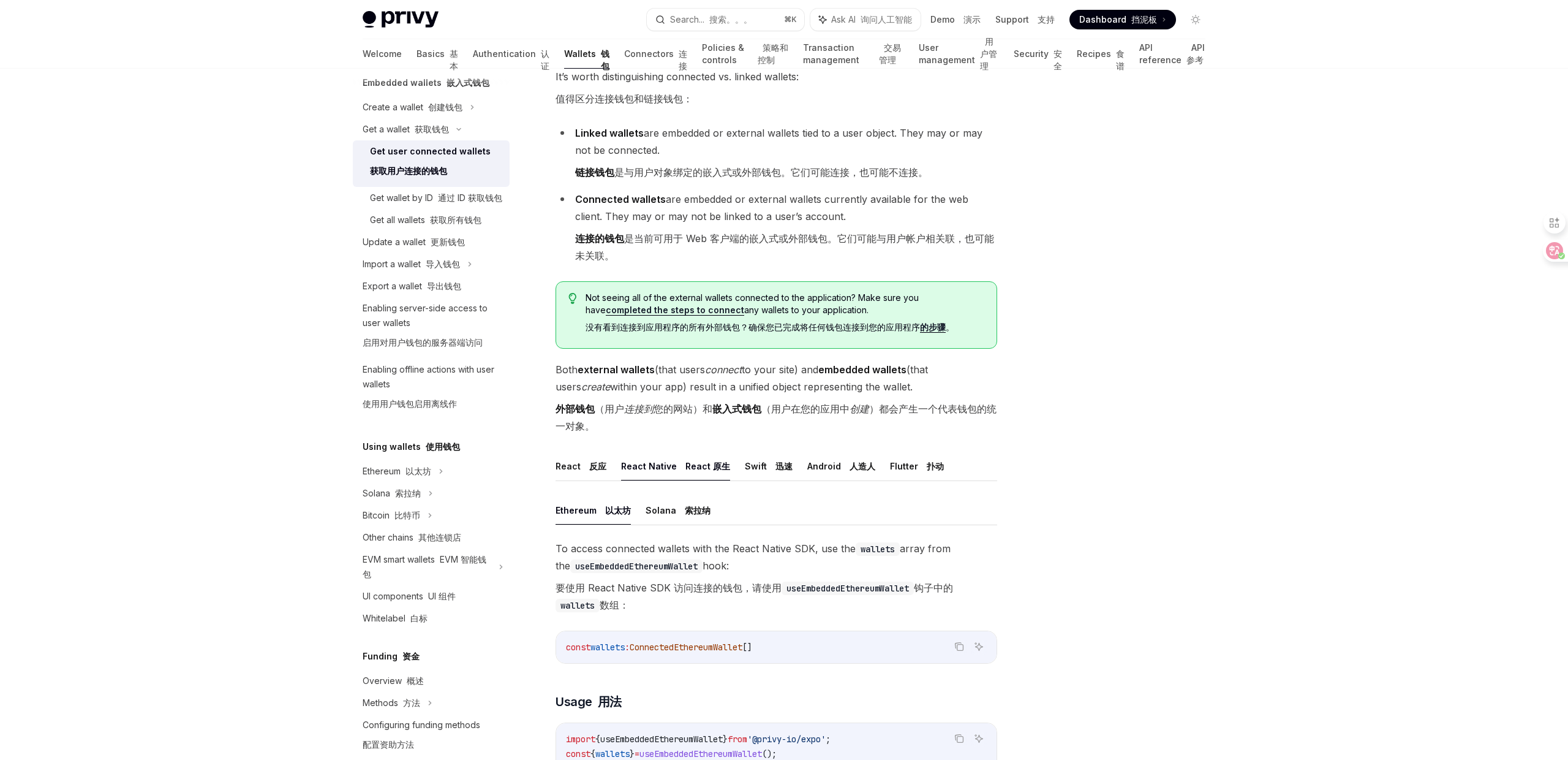
scroll to position [458, 0]
